Goal: Task Accomplishment & Management: Manage account settings

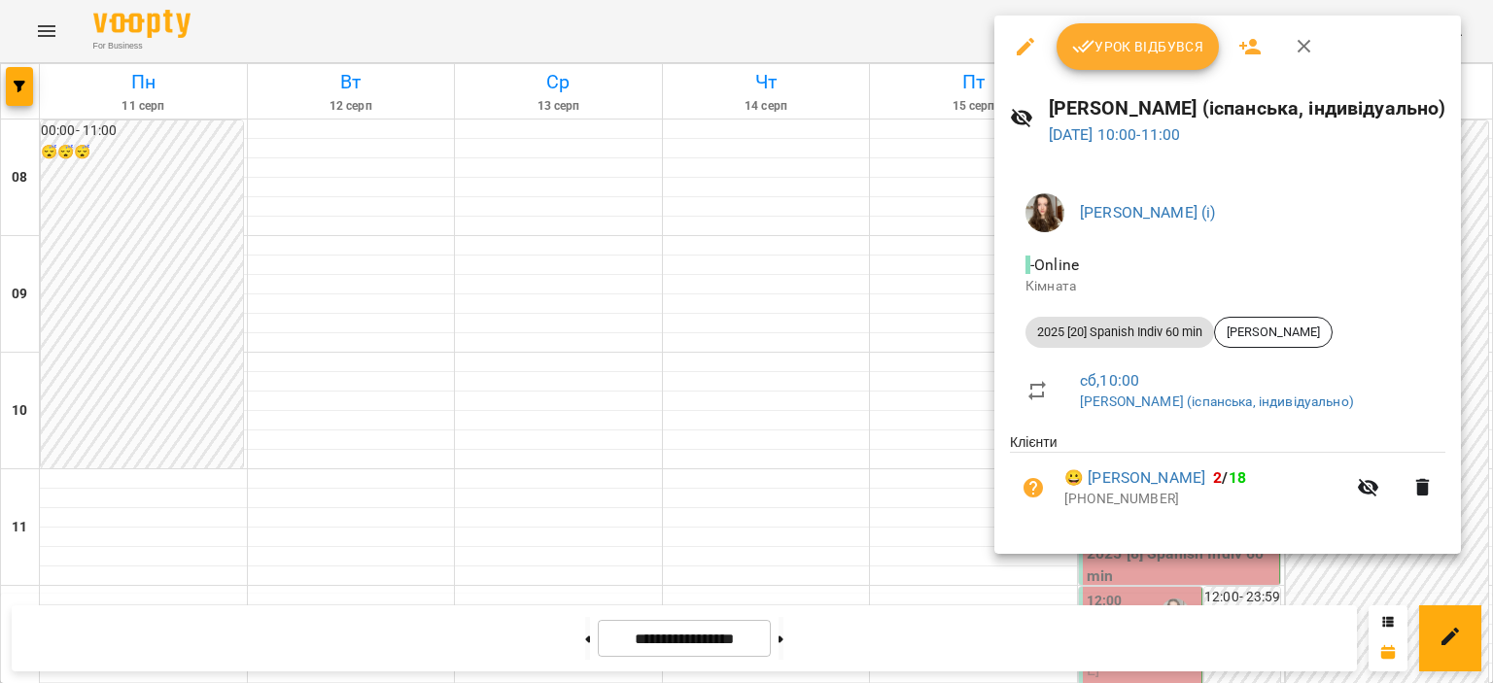
scroll to position [109, 0]
click at [1097, 42] on span "Урок відбувся" at bounding box center [1138, 46] width 132 height 23
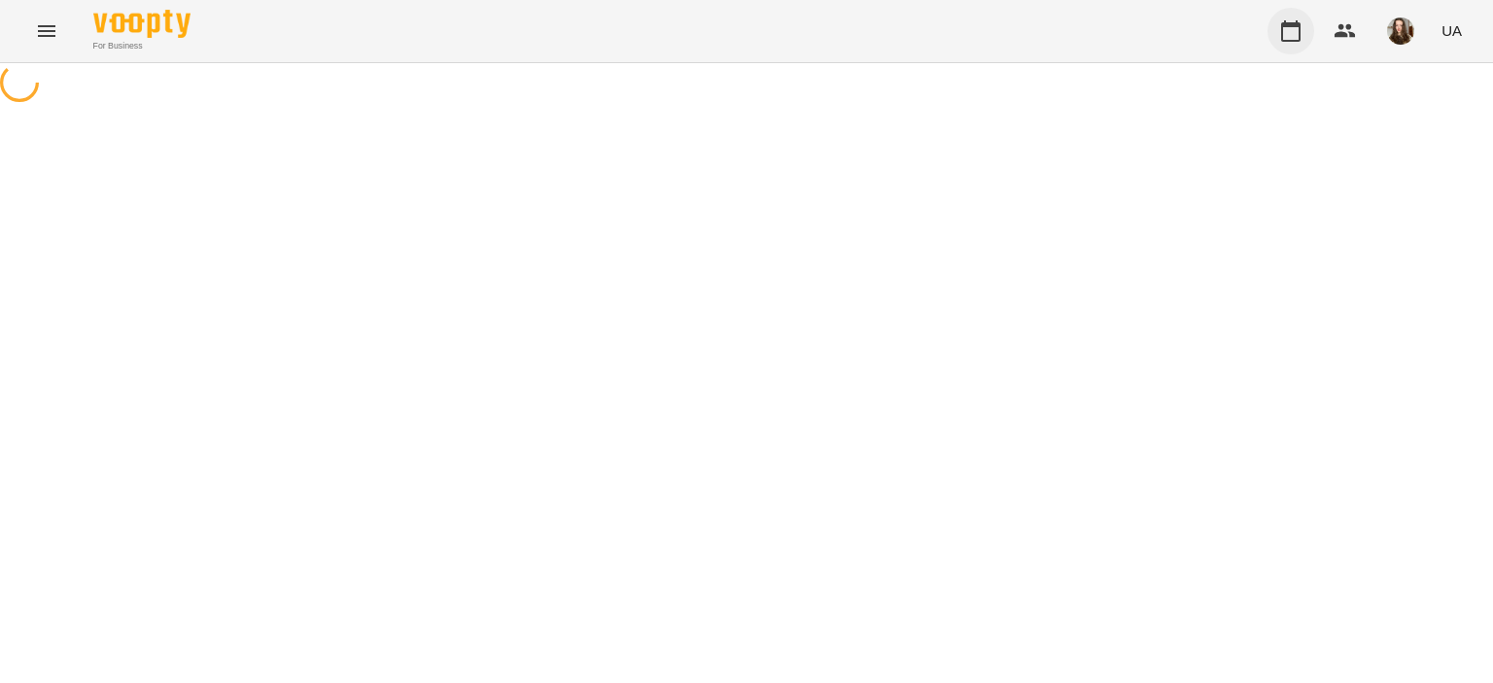
click at [1295, 35] on icon "button" at bounding box center [1290, 30] width 23 height 23
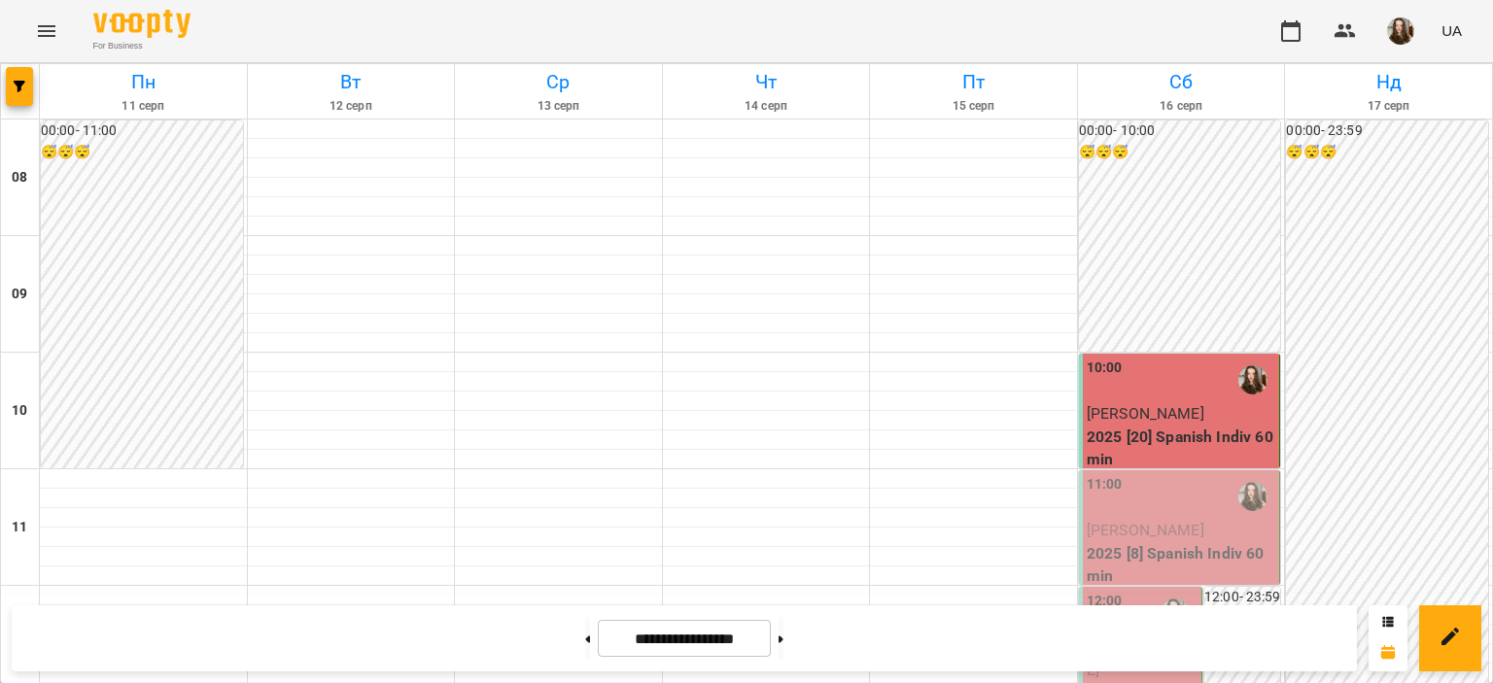
click at [1178, 517] on div "11:00" at bounding box center [1182, 496] width 190 height 45
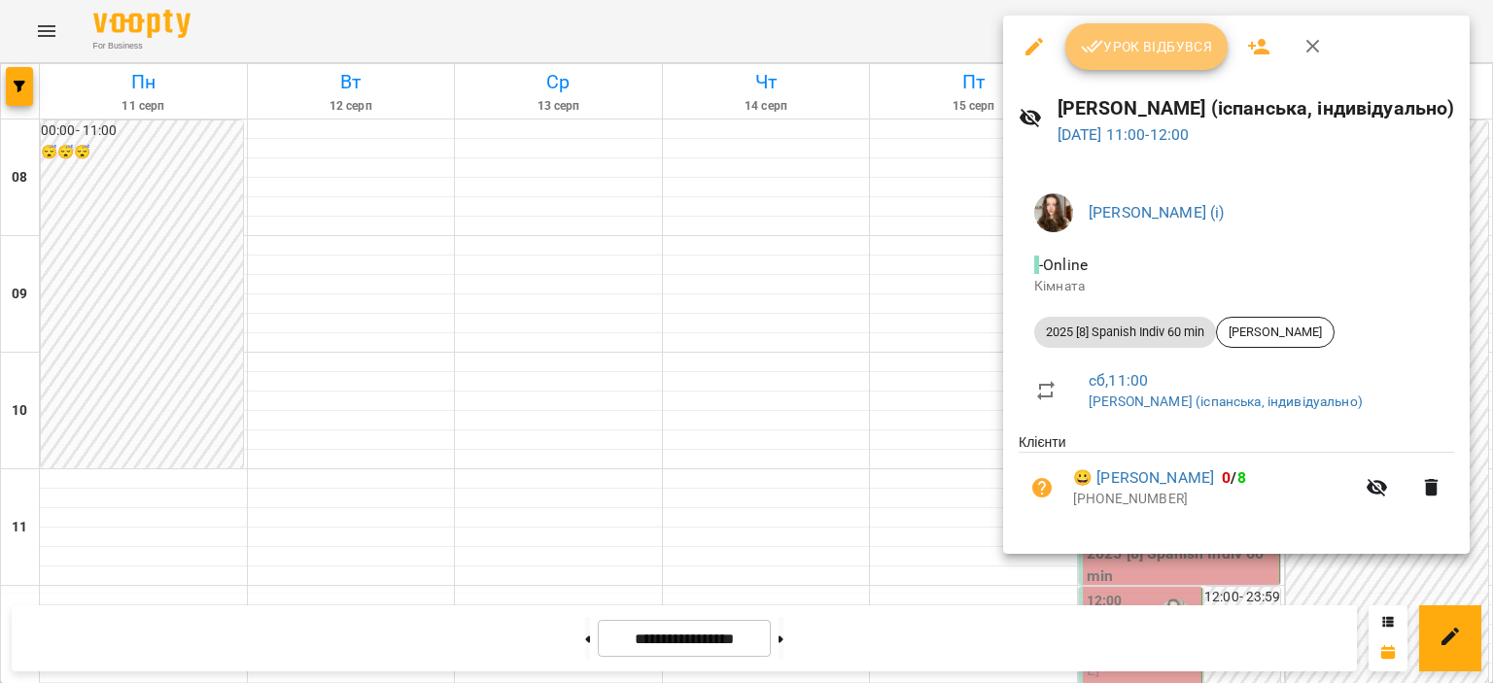
click at [1143, 57] on span "Урок відбувся" at bounding box center [1147, 46] width 132 height 23
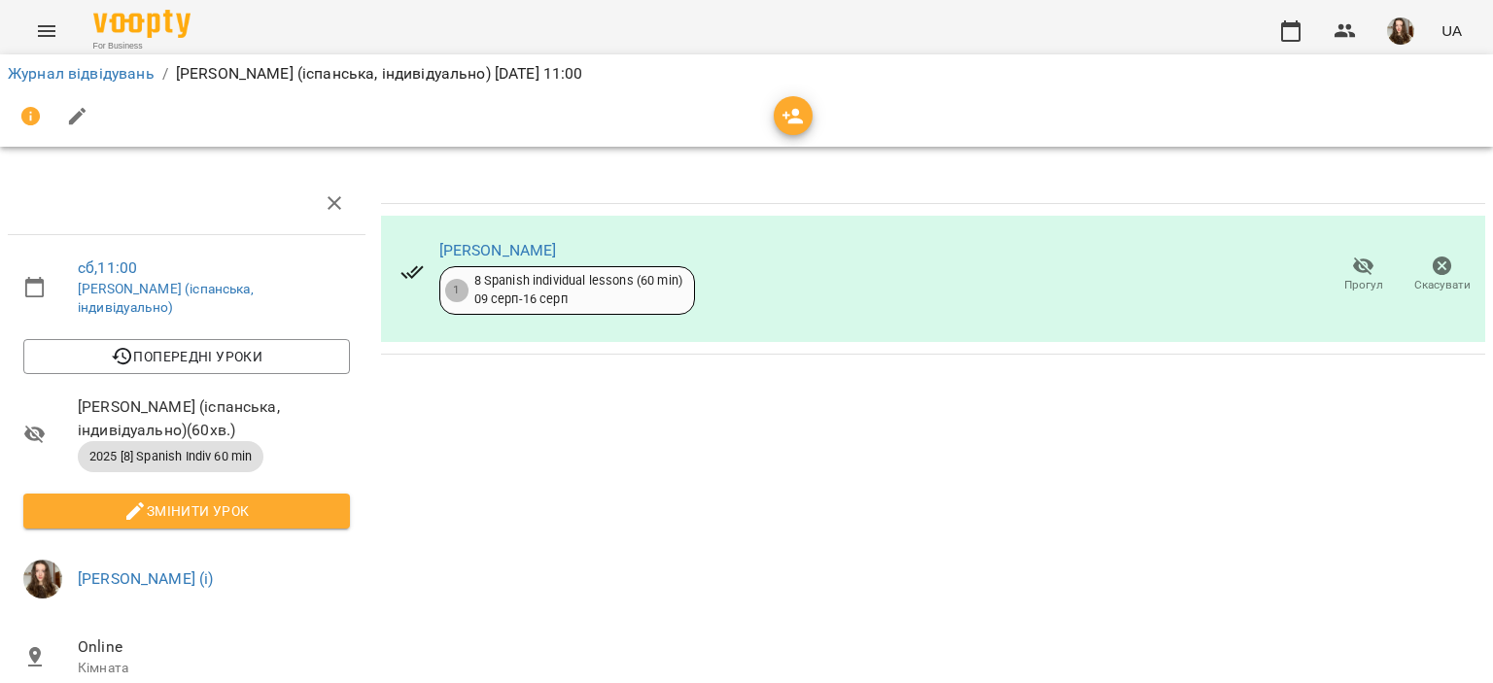
click at [1119, 207] on td "[PERSON_NAME] 1 8 Spanish individual lessons (60 min) [DATE] - [DATE] Прогул Ск…" at bounding box center [933, 279] width 1104 height 151
click at [1302, 15] on button "button" at bounding box center [1291, 31] width 47 height 47
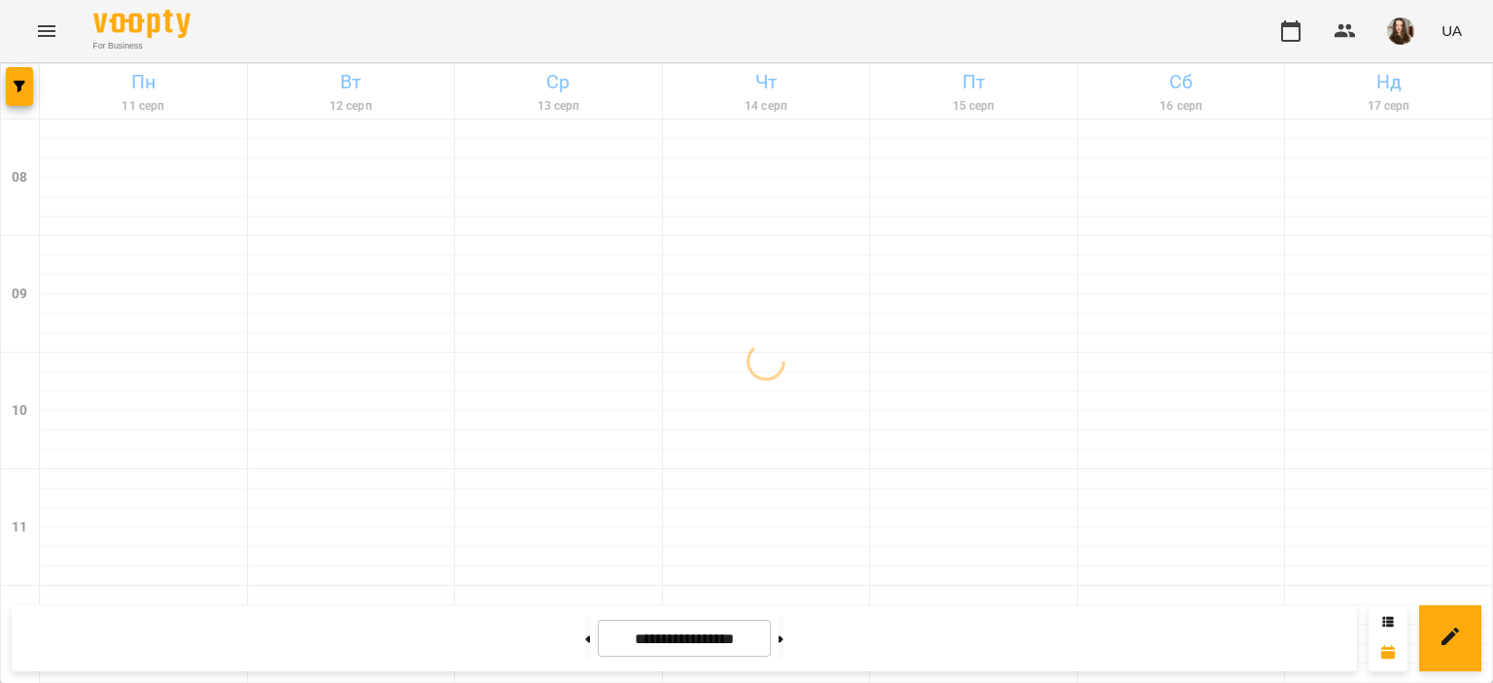
scroll to position [148, 0]
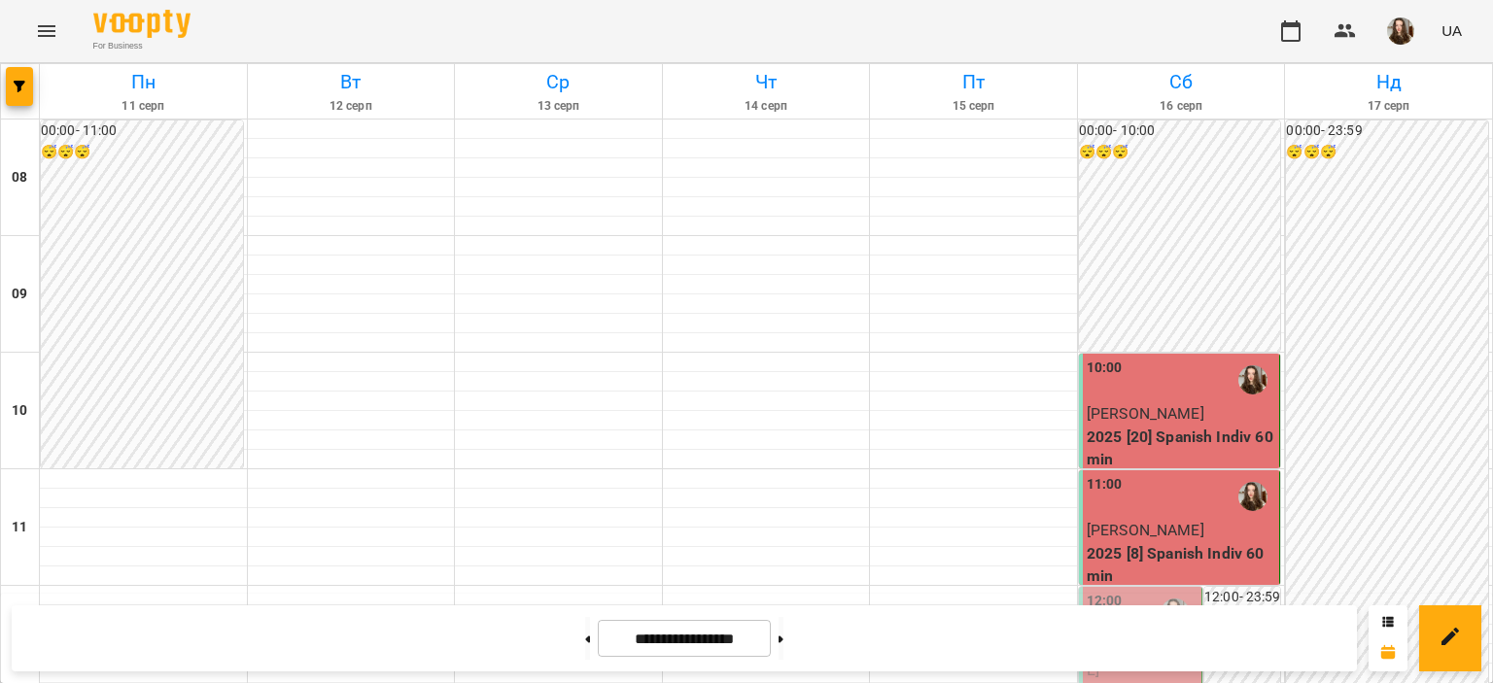
click at [1129, 591] on div "12:00" at bounding box center [1142, 613] width 111 height 45
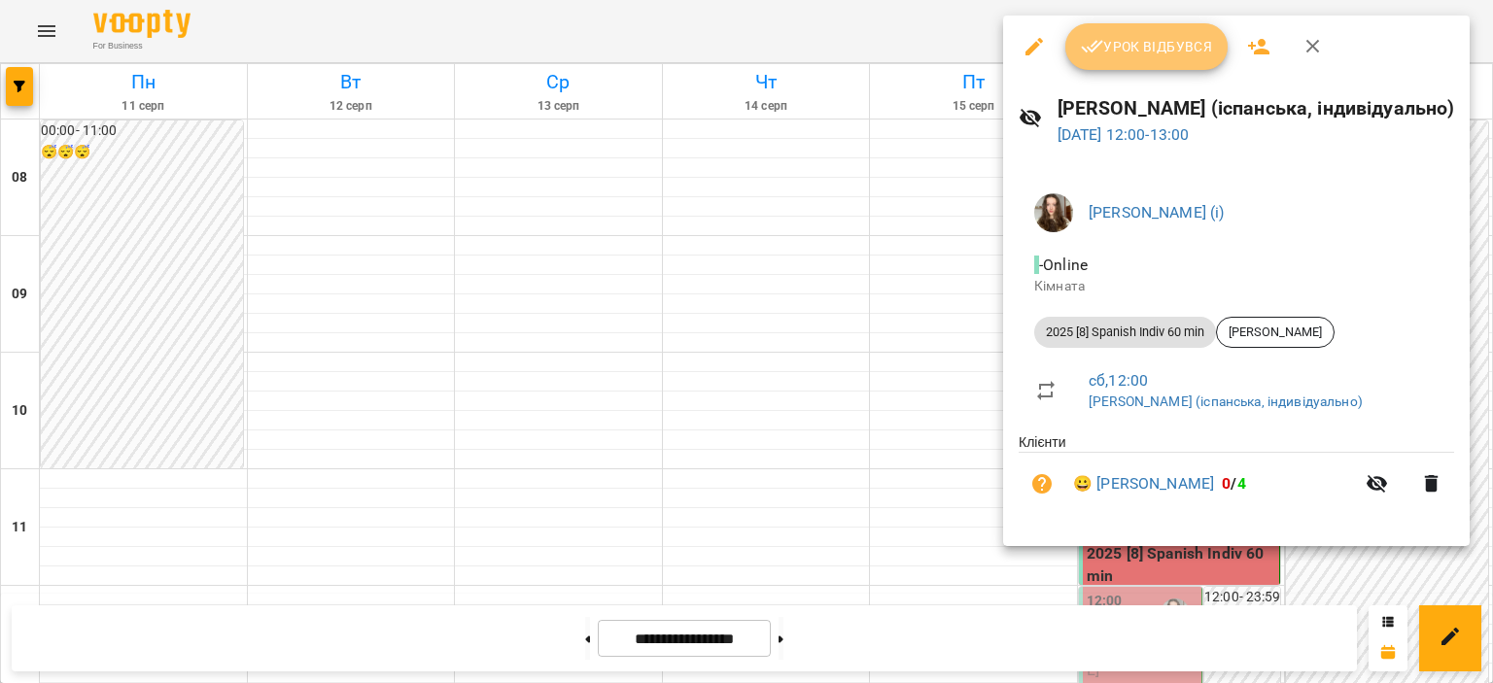
click at [1136, 64] on button "Урок відбувся" at bounding box center [1146, 46] width 163 height 47
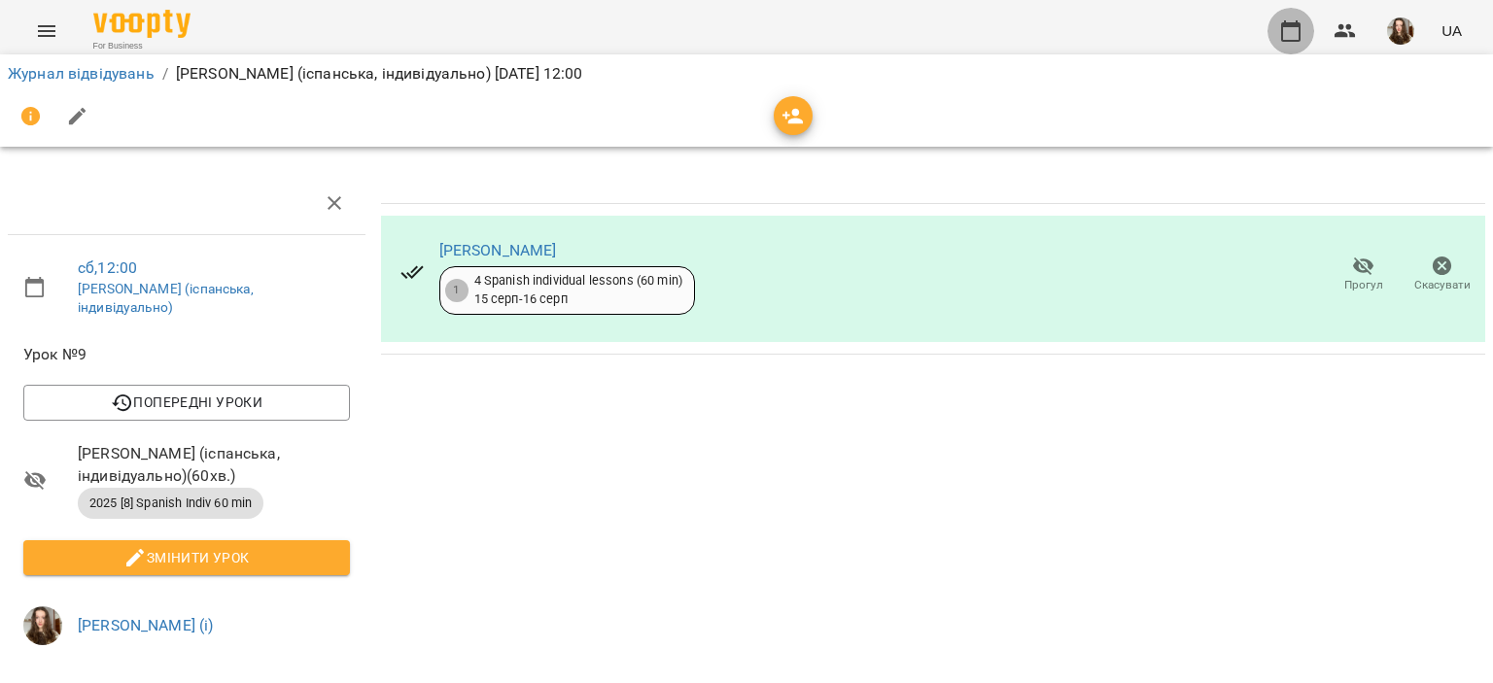
click at [1303, 30] on icon "button" at bounding box center [1290, 30] width 23 height 23
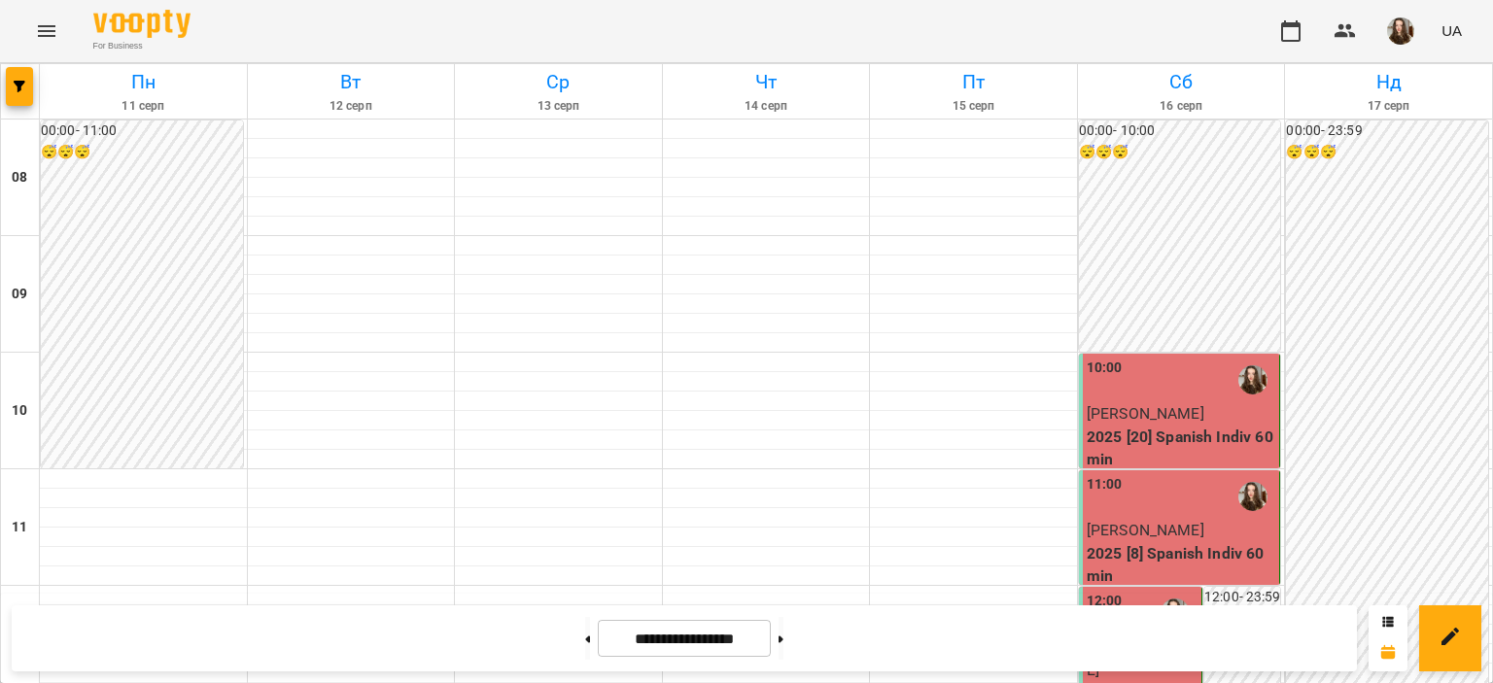
scroll to position [1176, 0]
click at [1403, 34] on img "button" at bounding box center [1400, 30] width 27 height 27
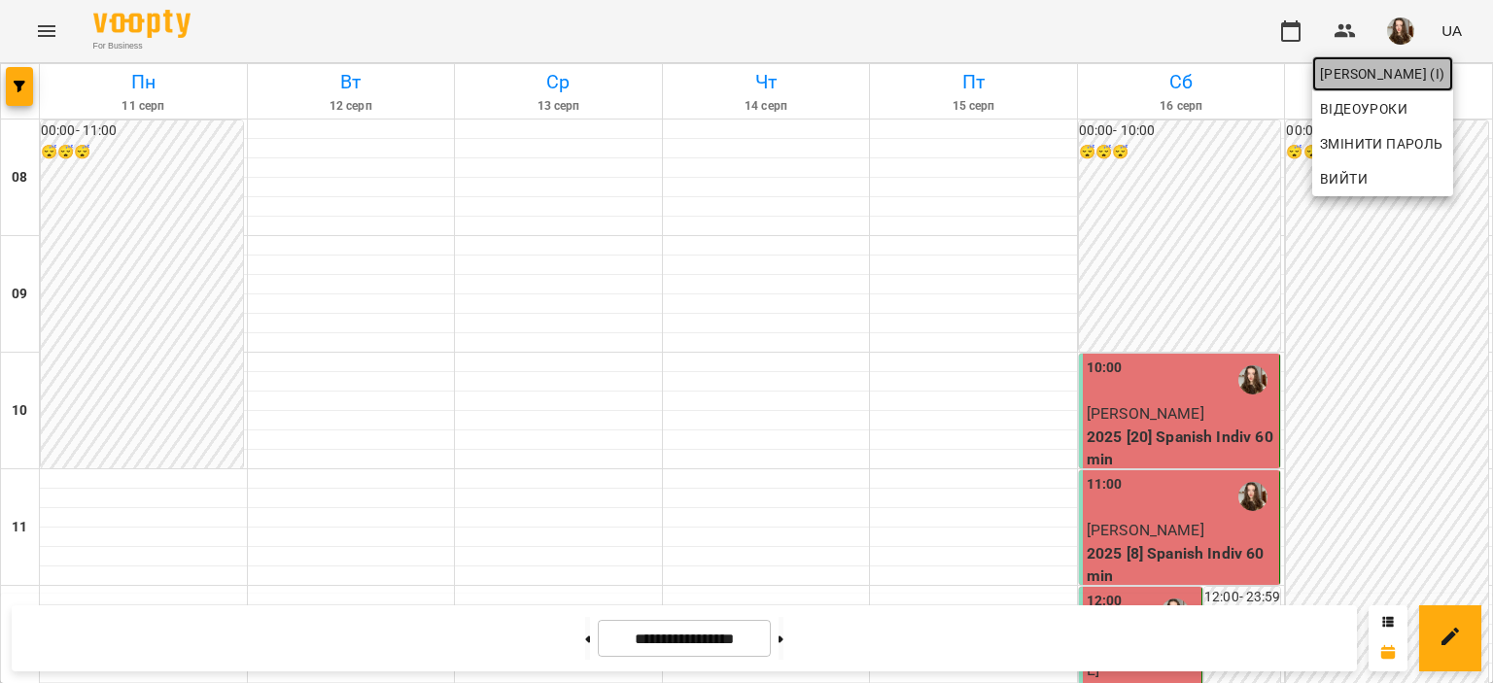
click at [1374, 81] on span "[PERSON_NAME] (і)" at bounding box center [1382, 73] width 125 height 23
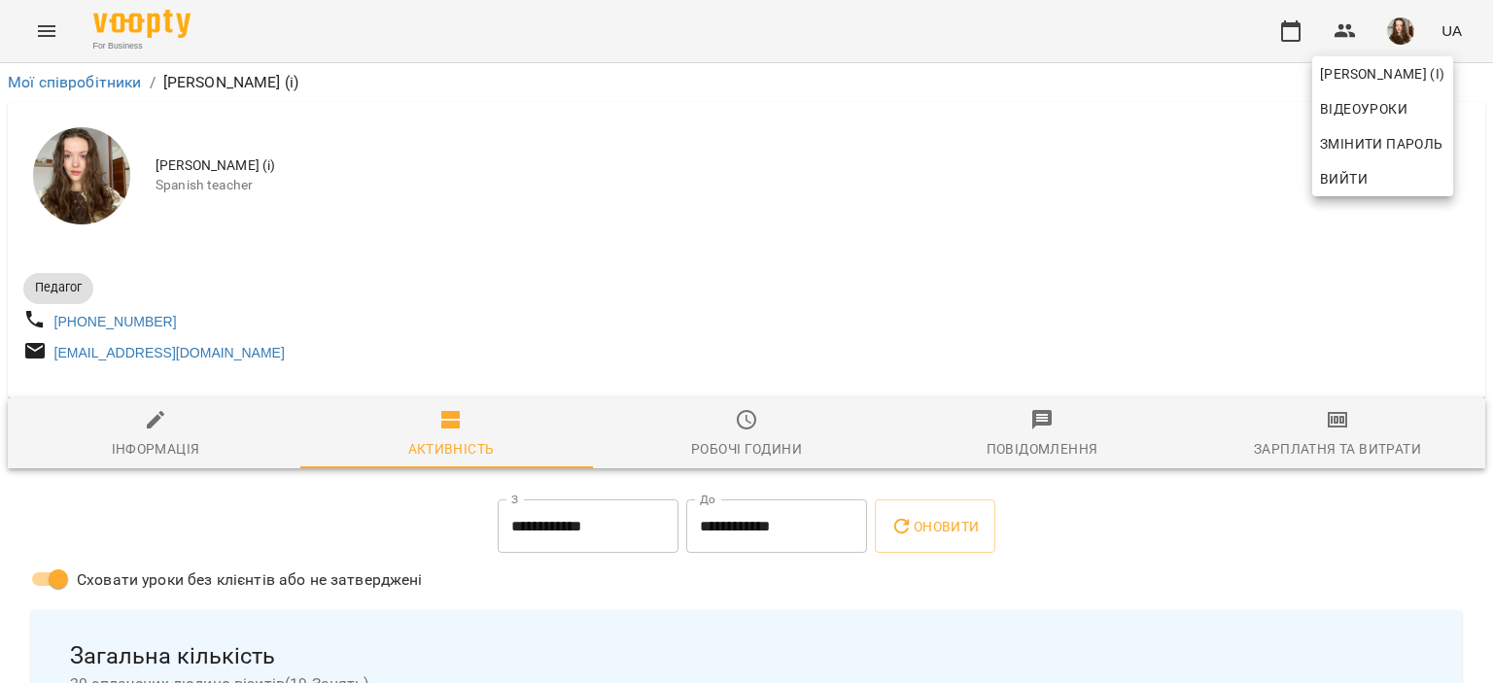
click at [937, 260] on div at bounding box center [746, 341] width 1493 height 683
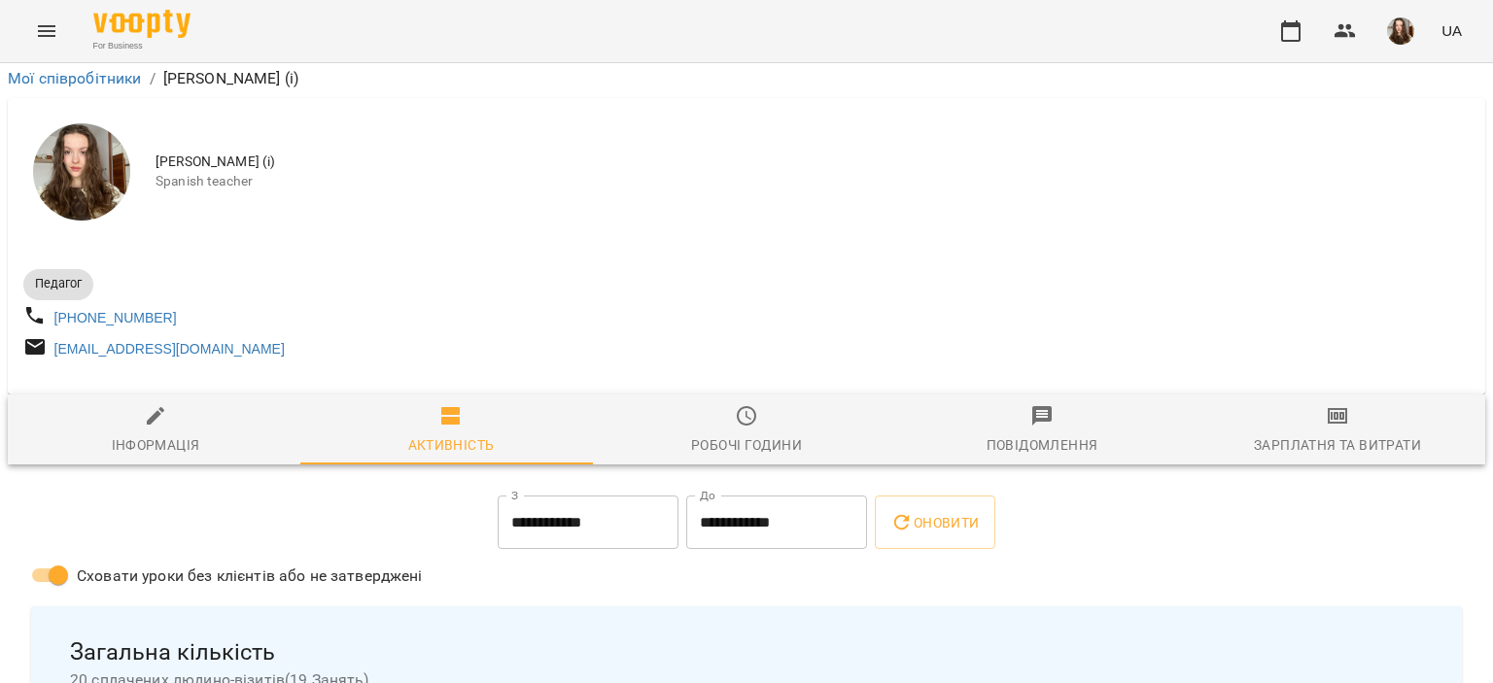
scroll to position [669, 0]
